Goal: Task Accomplishment & Management: Manage account settings

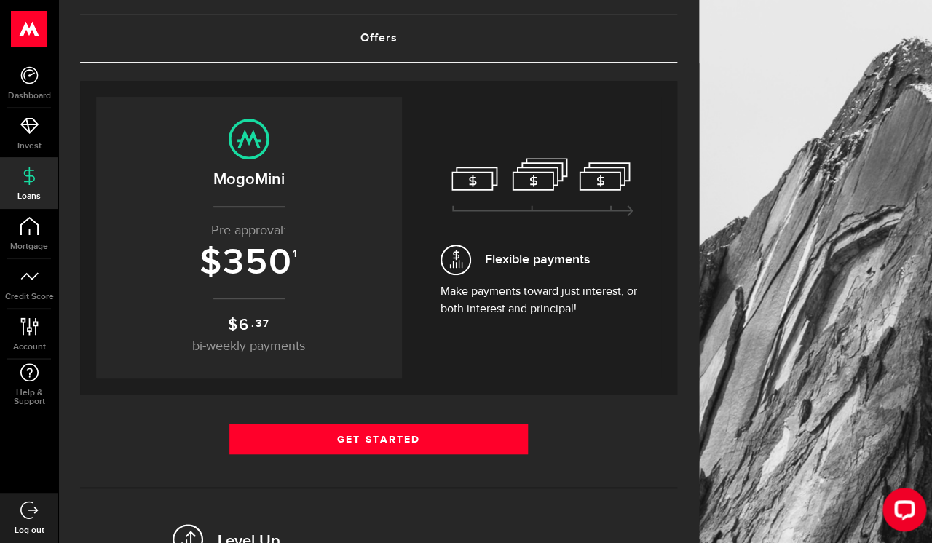
scroll to position [90, 0]
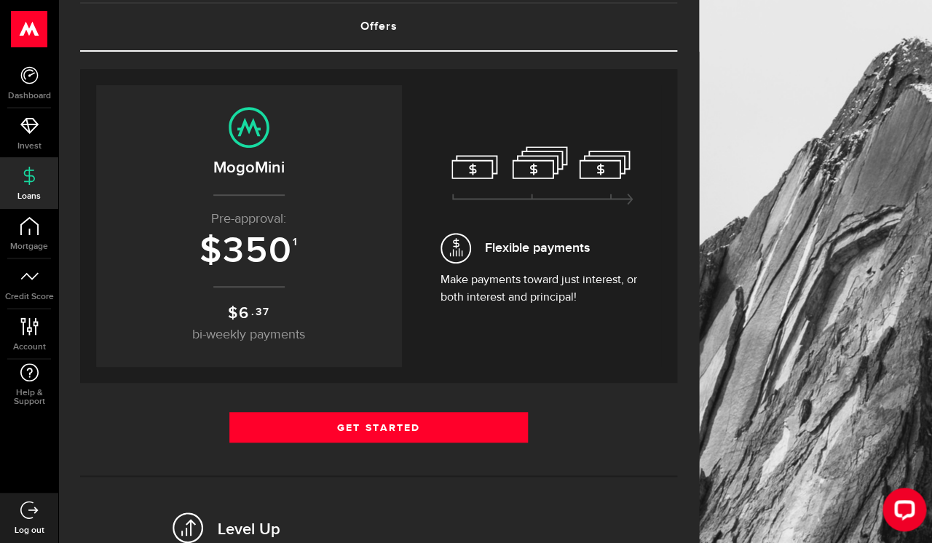
click at [266, 262] on span "350" at bounding box center [258, 251] width 70 height 44
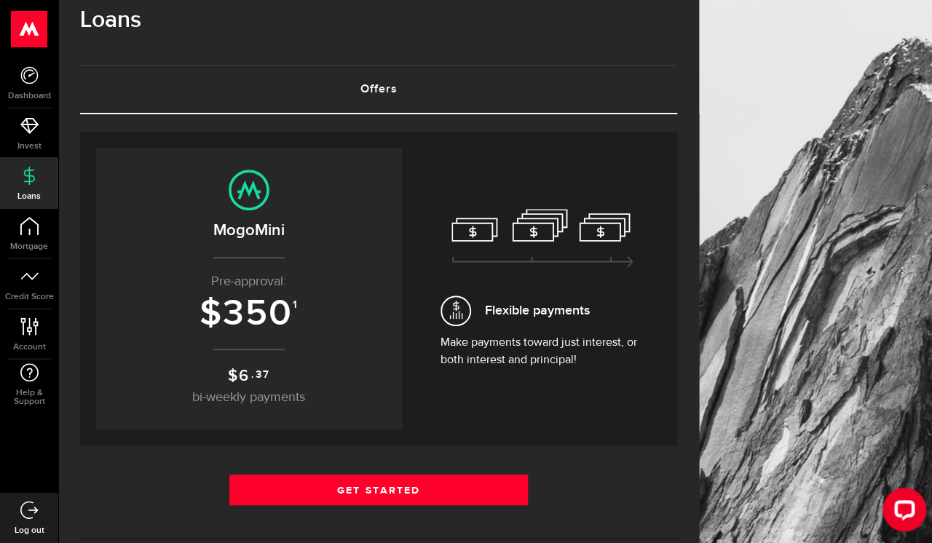
scroll to position [0, 0]
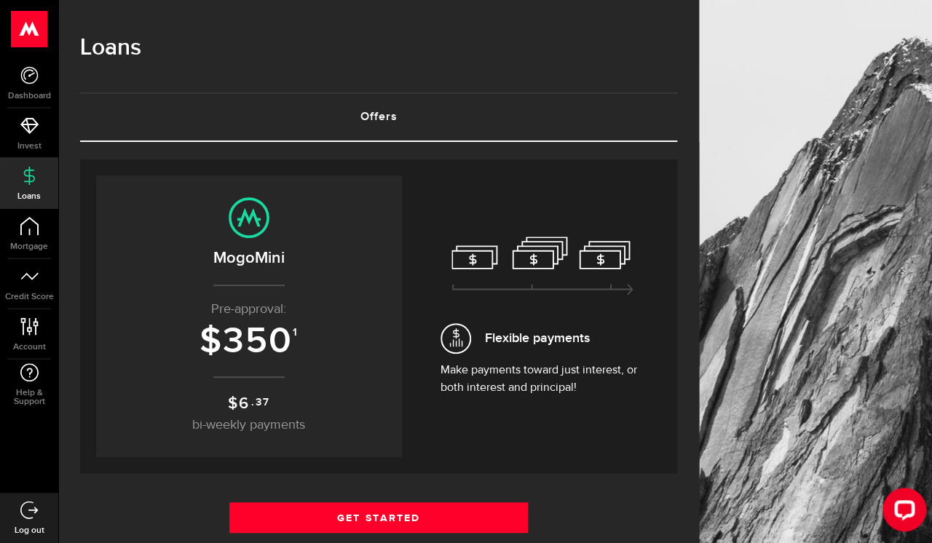
click at [549, 248] on icon at bounding box center [542, 266] width 182 height 59
click at [463, 264] on icon at bounding box center [542, 266] width 182 height 59
click at [633, 271] on icon at bounding box center [542, 266] width 182 height 59
click at [242, 377] on hr at bounding box center [248, 376] width 71 height 1
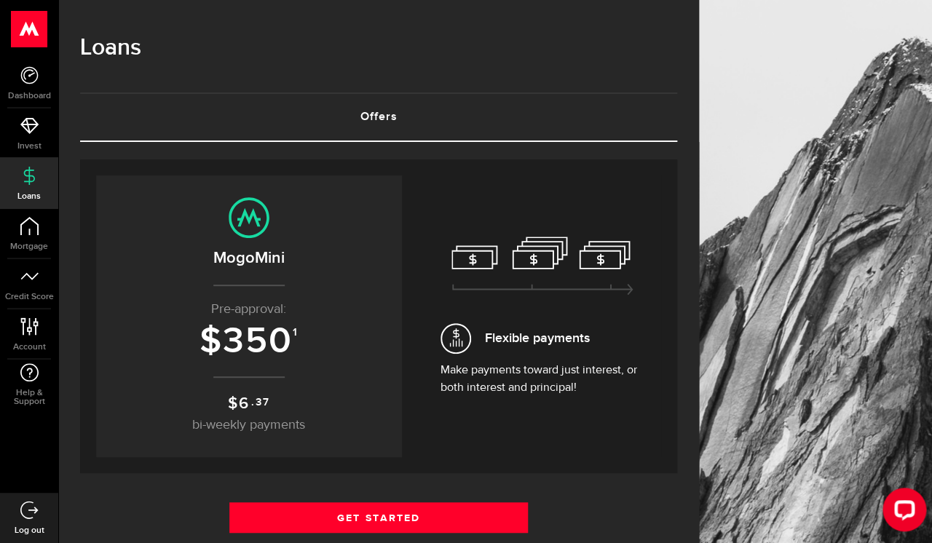
click at [257, 412] on span "$ 6 .37" at bounding box center [248, 404] width 41 height 20
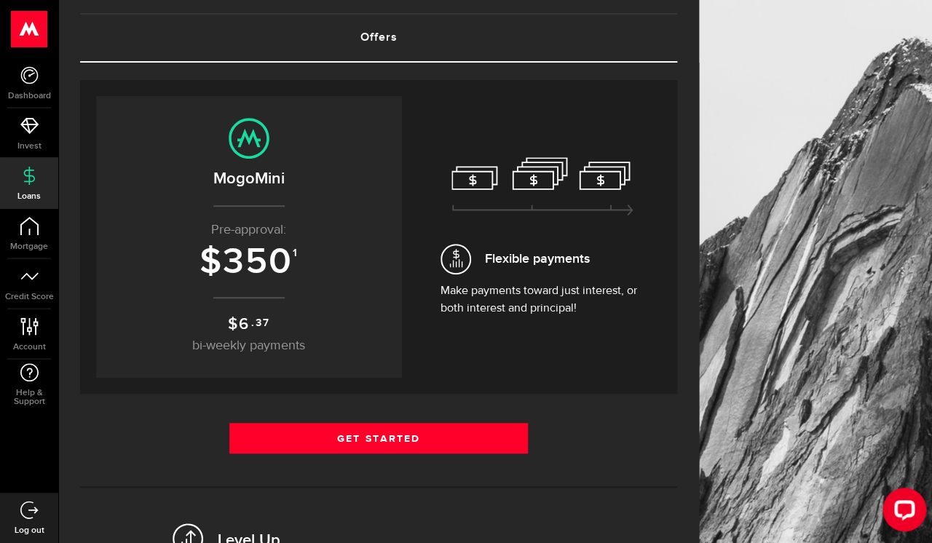
scroll to position [84, 0]
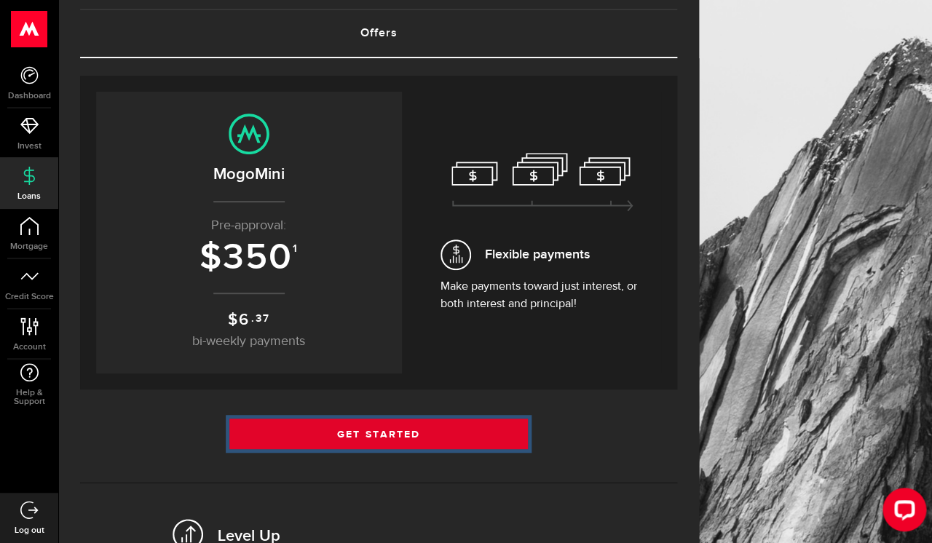
click at [446, 428] on link "Get Started" at bounding box center [378, 434] width 298 height 31
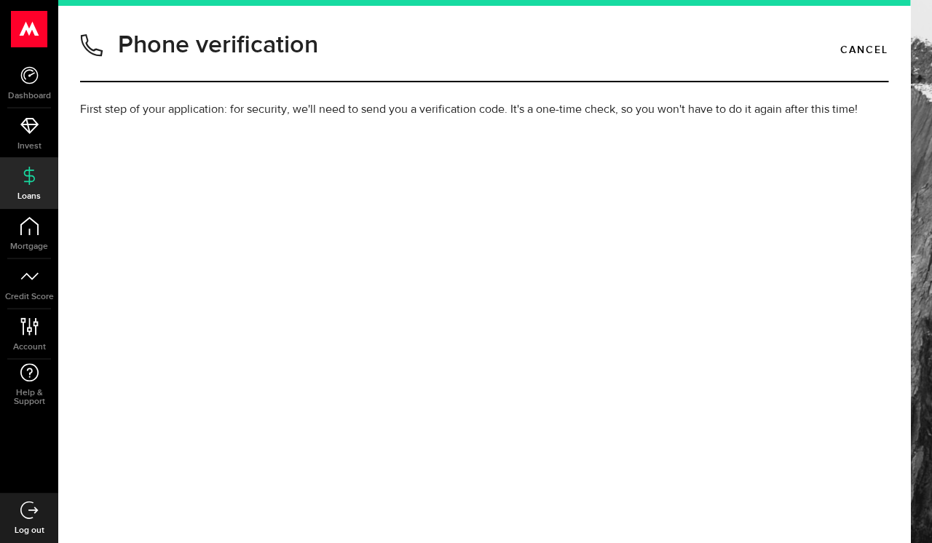
type input "3235055599"
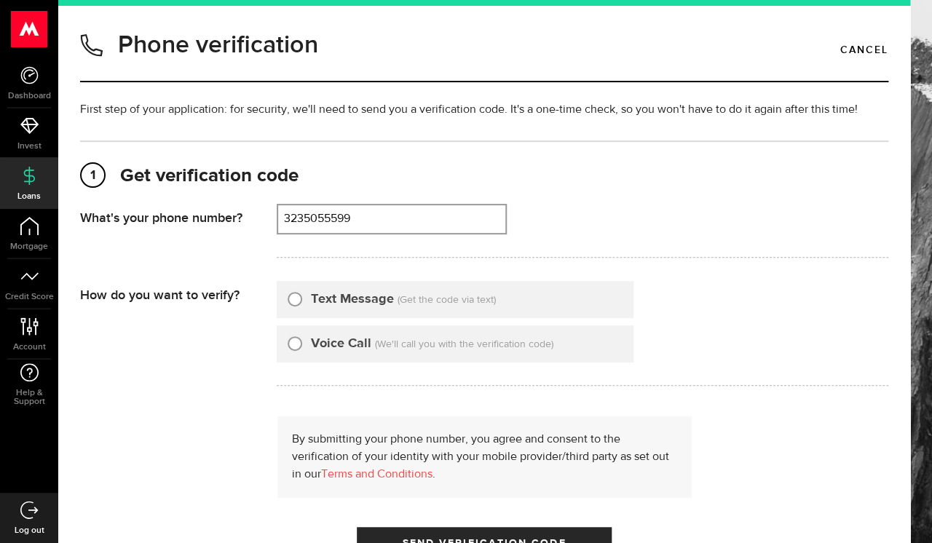
scroll to position [66, 0]
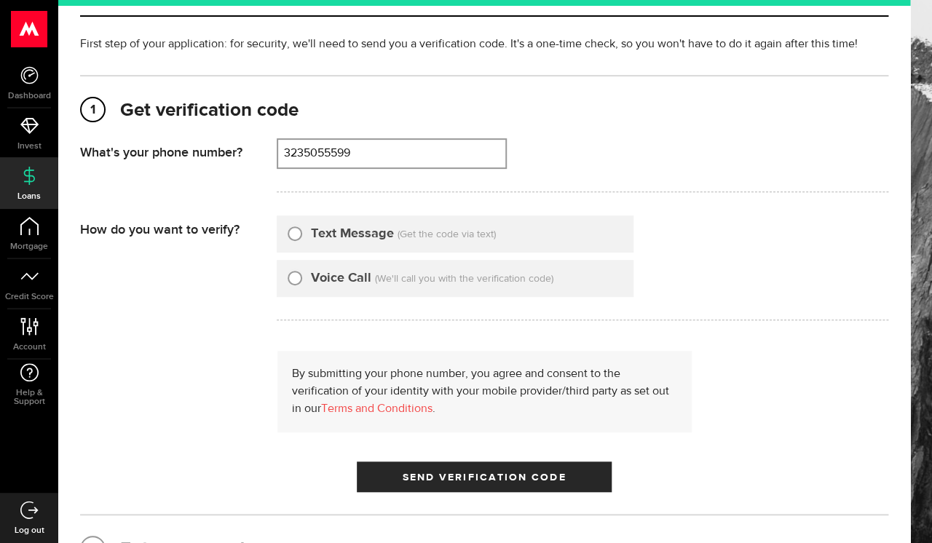
click at [296, 238] on input "Text Message" at bounding box center [295, 231] width 15 height 15
radio input "true"
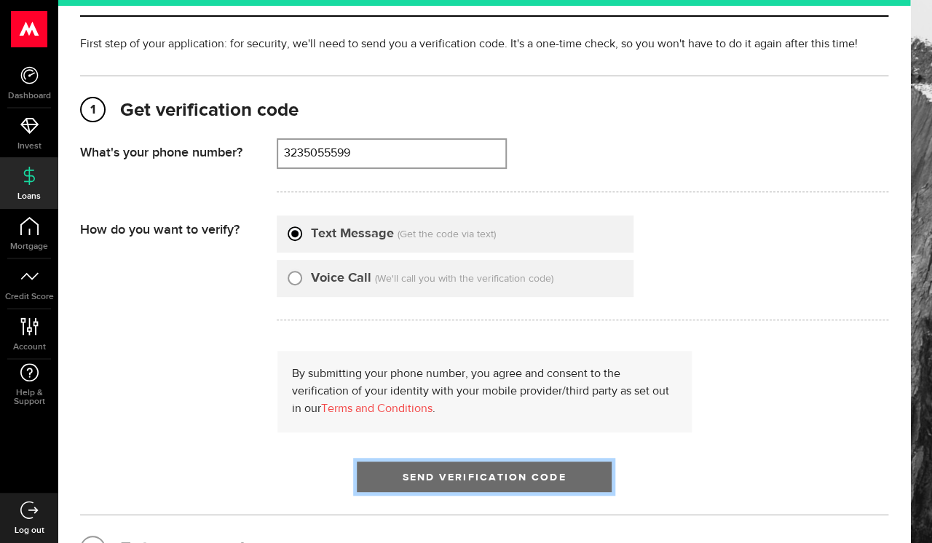
click at [462, 475] on span "Send Verification Code" at bounding box center [485, 477] width 164 height 10
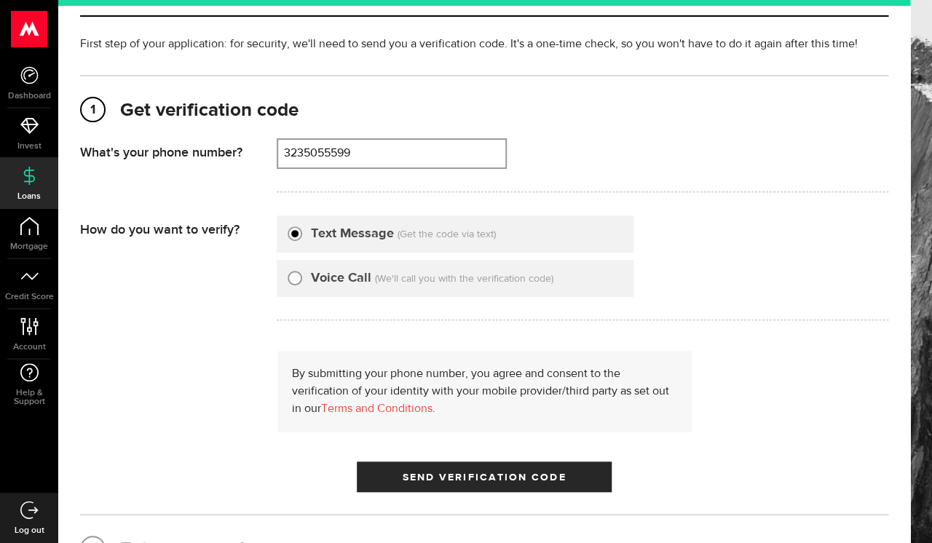
type input "3235055599"
click at [37, 335] on icon at bounding box center [30, 326] width 20 height 18
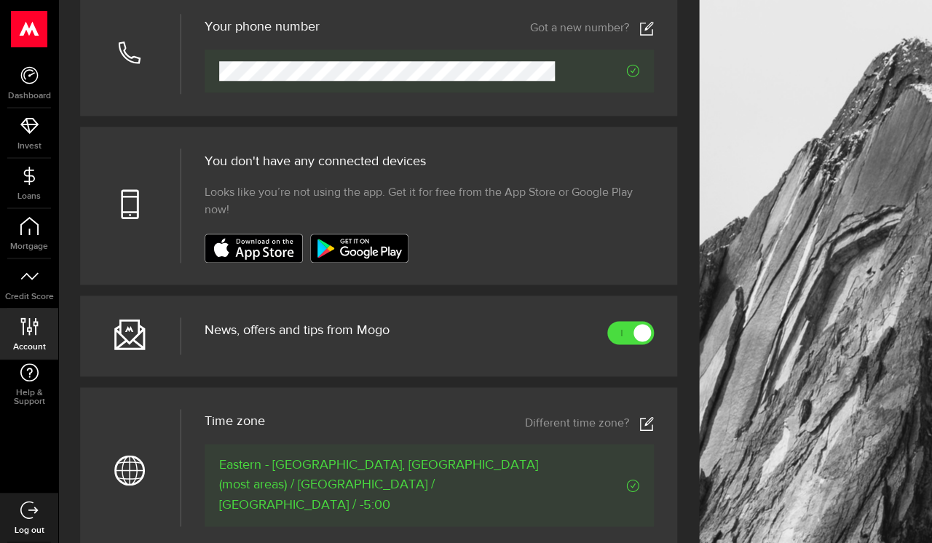
scroll to position [473, 0]
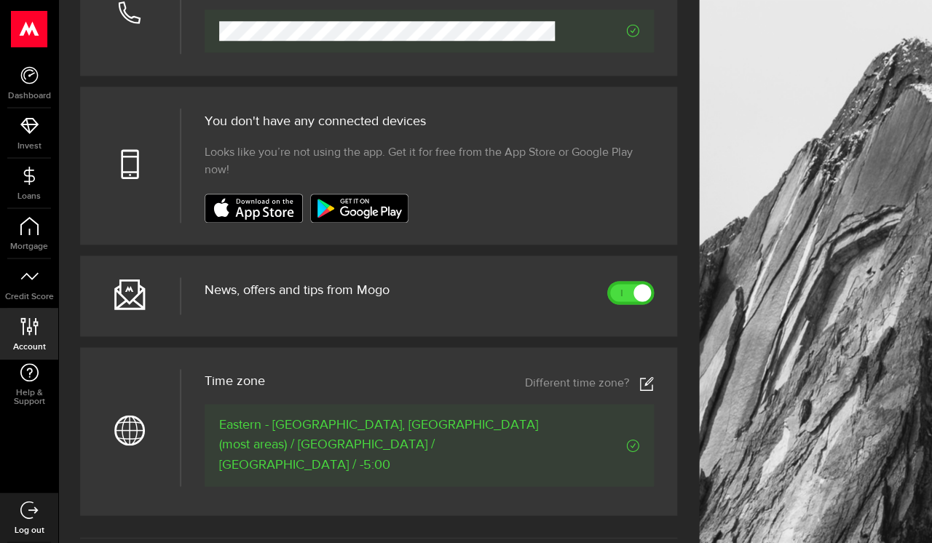
click at [627, 290] on link at bounding box center [630, 292] width 47 height 23
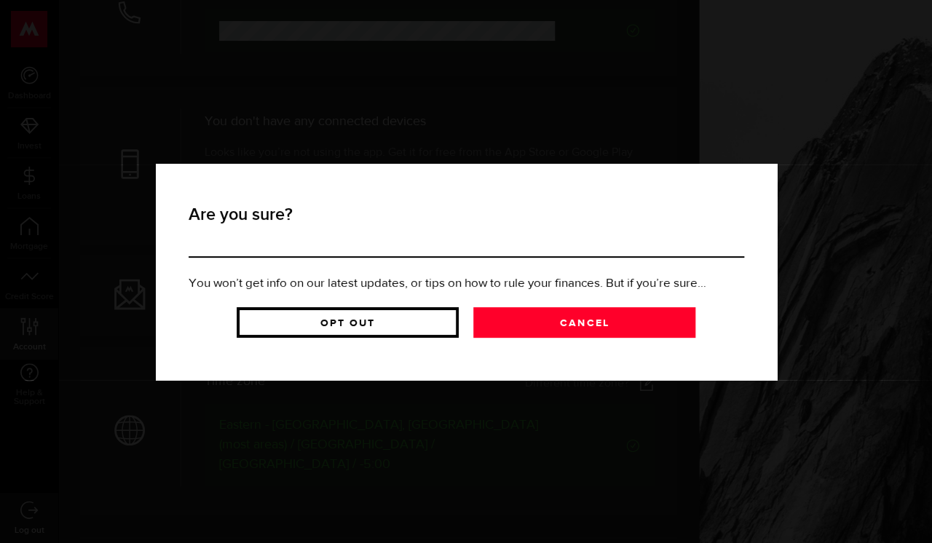
click at [387, 335] on link "Opt Out" at bounding box center [348, 322] width 222 height 31
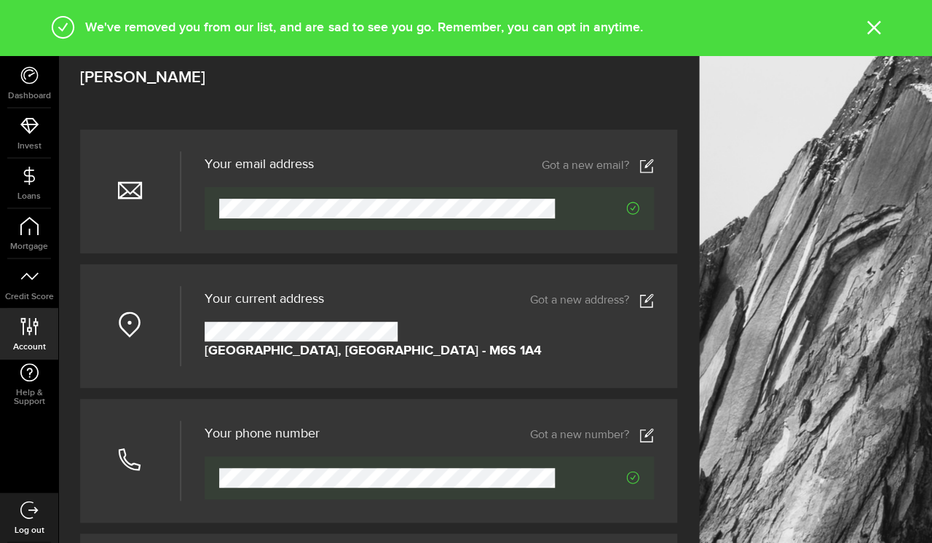
scroll to position [0, 0]
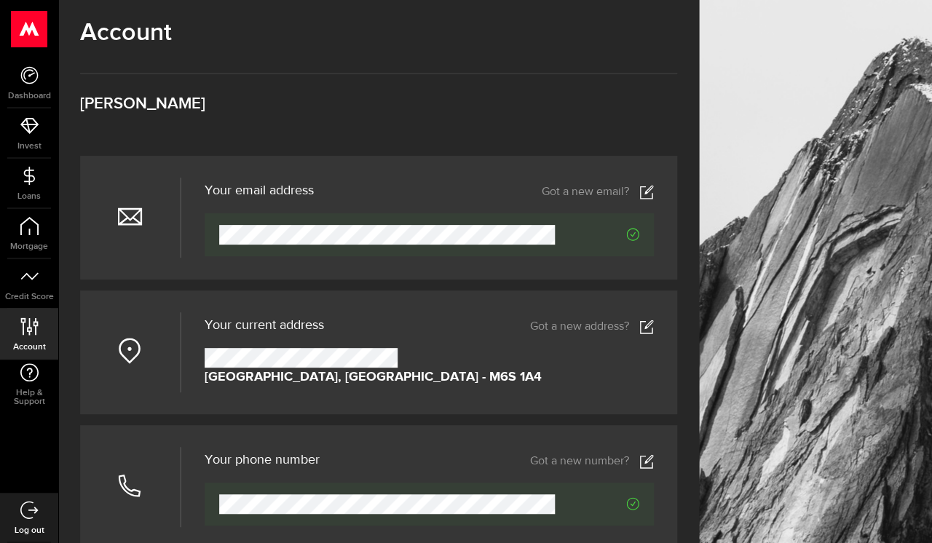
click at [35, 510] on icon at bounding box center [29, 510] width 18 height 18
